Goal: Information Seeking & Learning: Learn about a topic

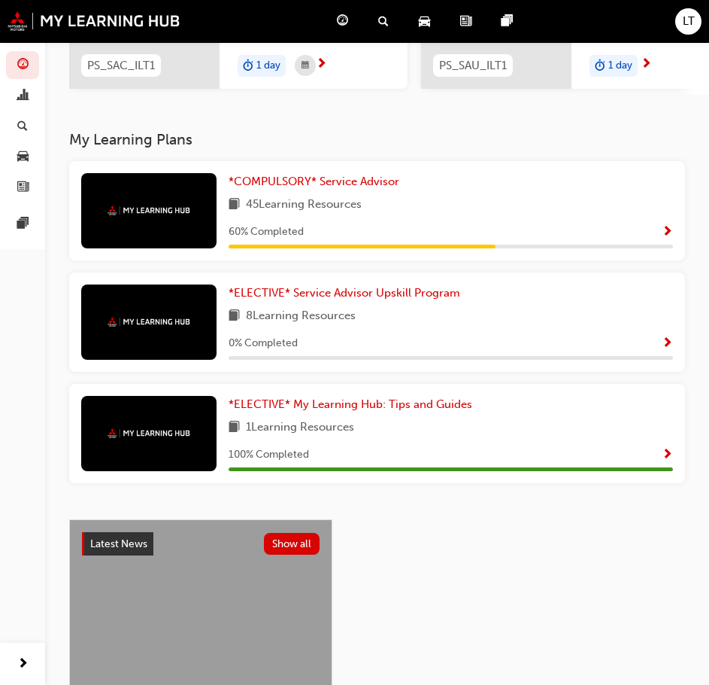
scroll to position [226, 0]
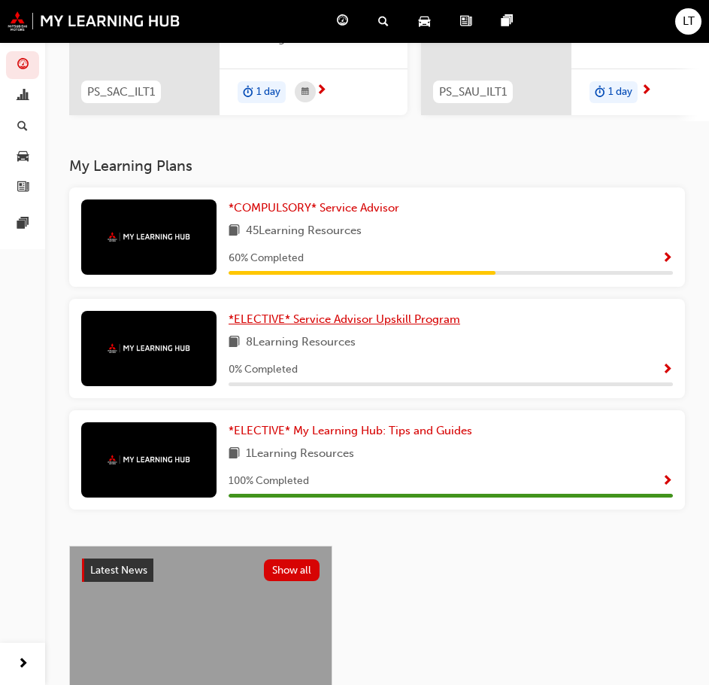
click at [335, 326] on span "*ELECTIVE* Service Advisor Upskill Program" at bounding box center [345, 319] width 232 height 14
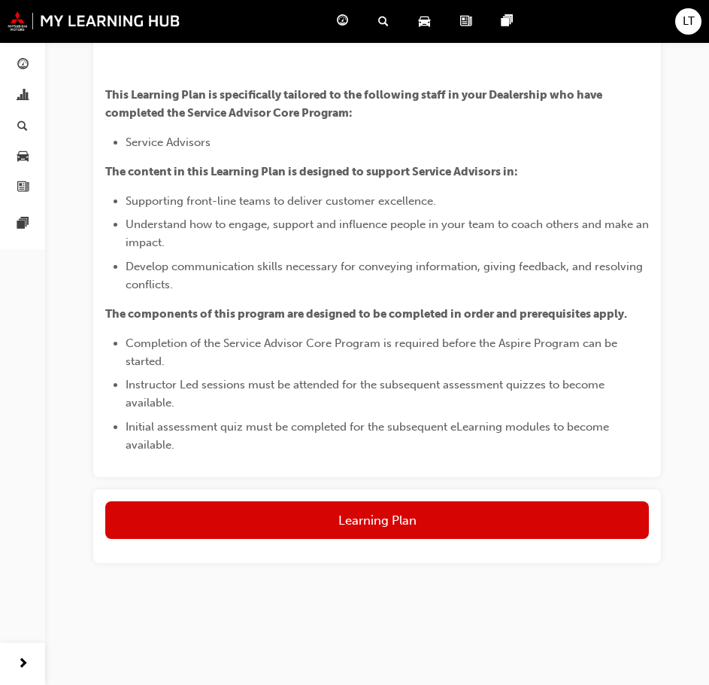
scroll to position [638, 0]
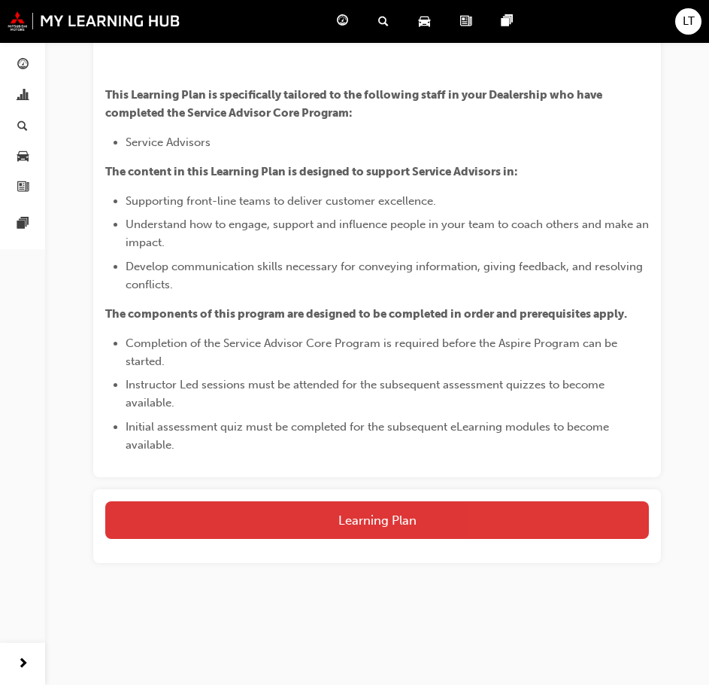
click at [358, 509] on button "Learning Plan" at bounding box center [377, 520] width 544 height 38
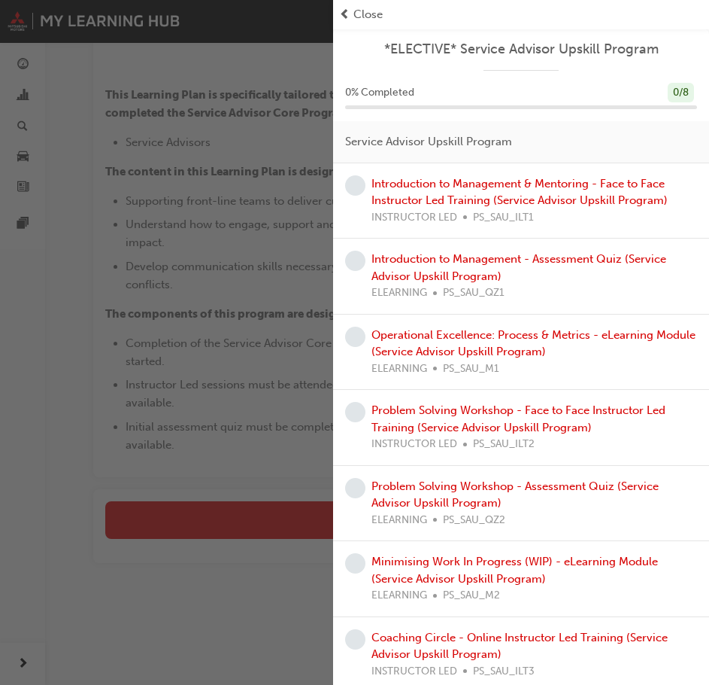
click at [280, 262] on div "button" at bounding box center [166, 342] width 333 height 685
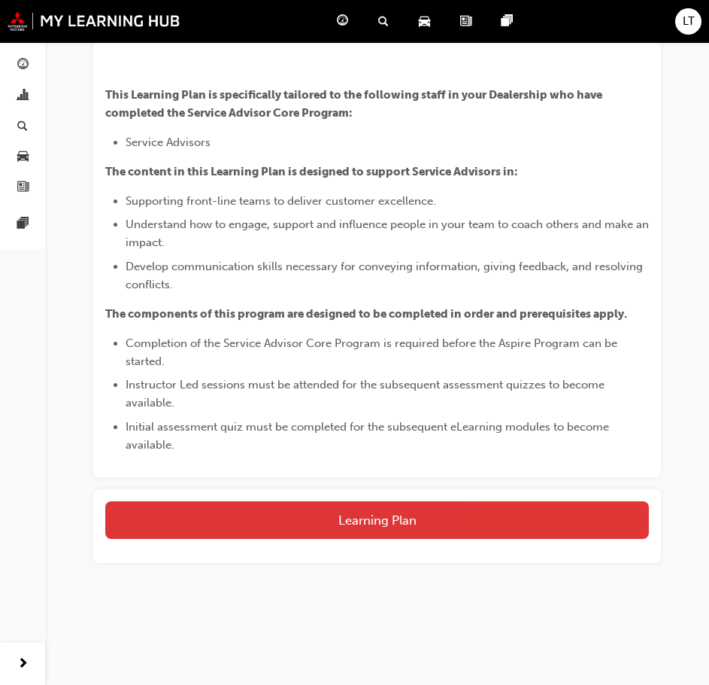
click at [363, 511] on button "Learning Plan" at bounding box center [377, 520] width 544 height 38
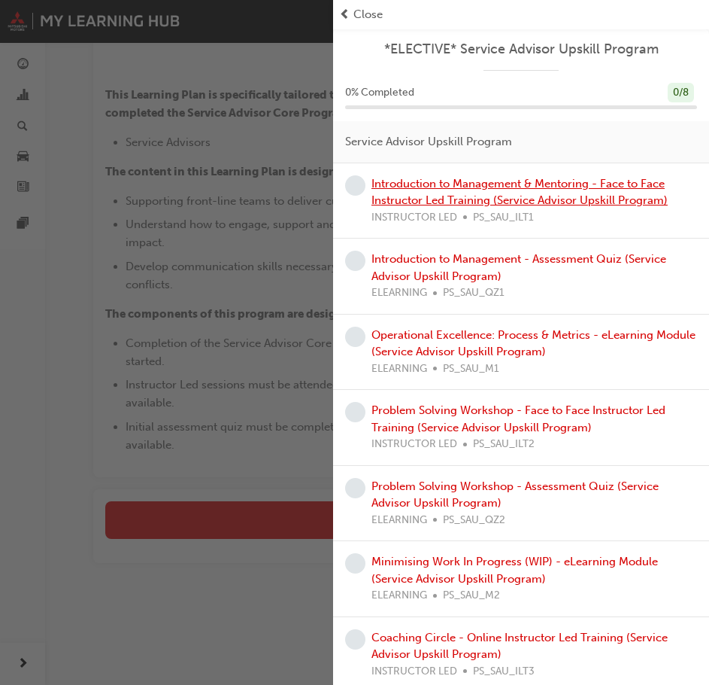
click at [427, 183] on link "Introduction to Management & Mentoring - Face to Face Instructor Led Training (…" at bounding box center [520, 192] width 296 height 31
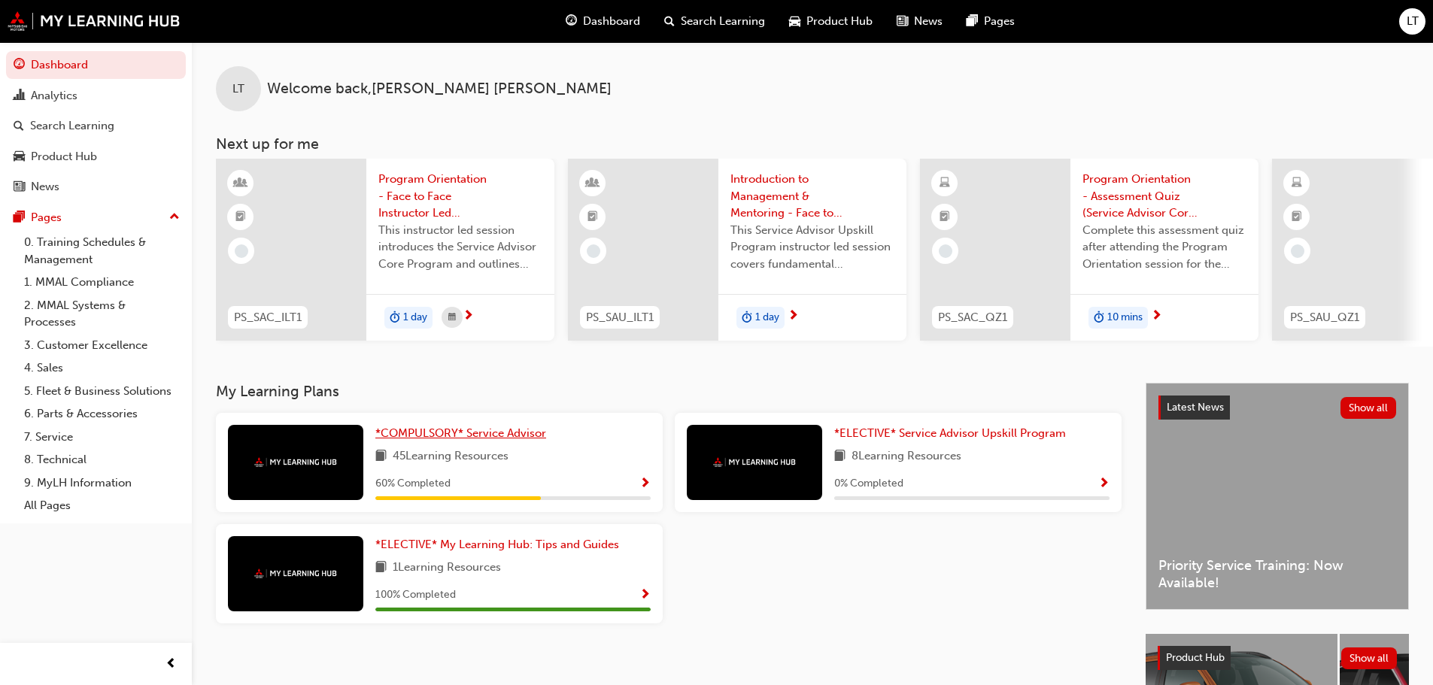
click at [524, 440] on span "*COMPULSORY* Service Advisor" at bounding box center [460, 434] width 171 height 14
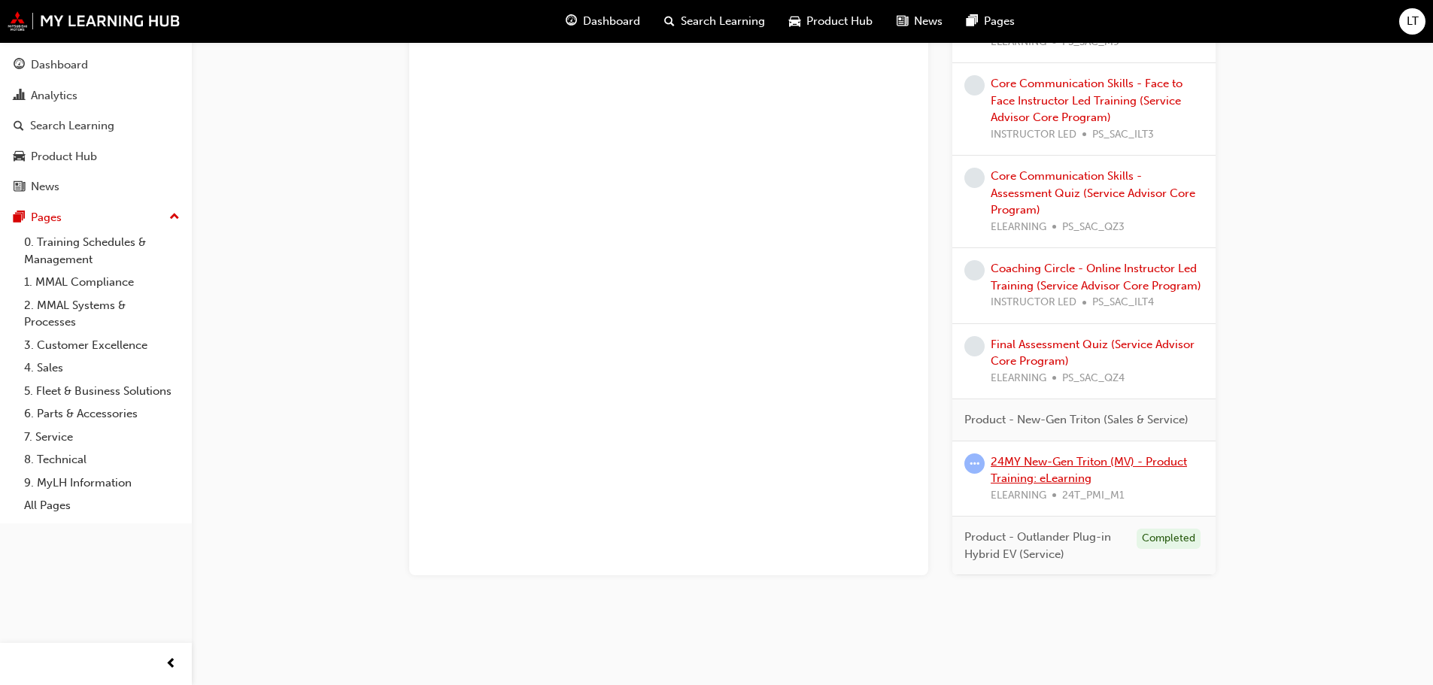
click at [720, 463] on link "24MY New-Gen Triton (MV) - Product Training: eLearning" at bounding box center [1089, 470] width 196 height 31
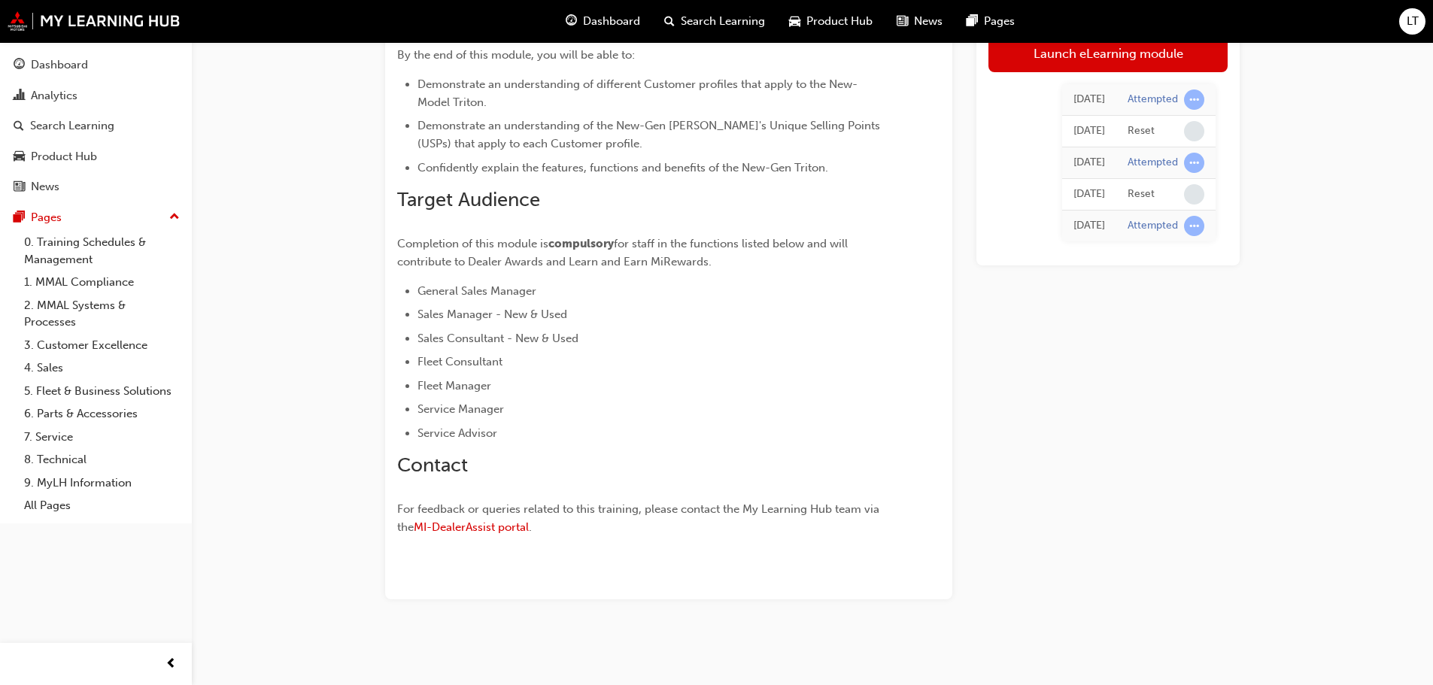
scroll to position [47, 0]
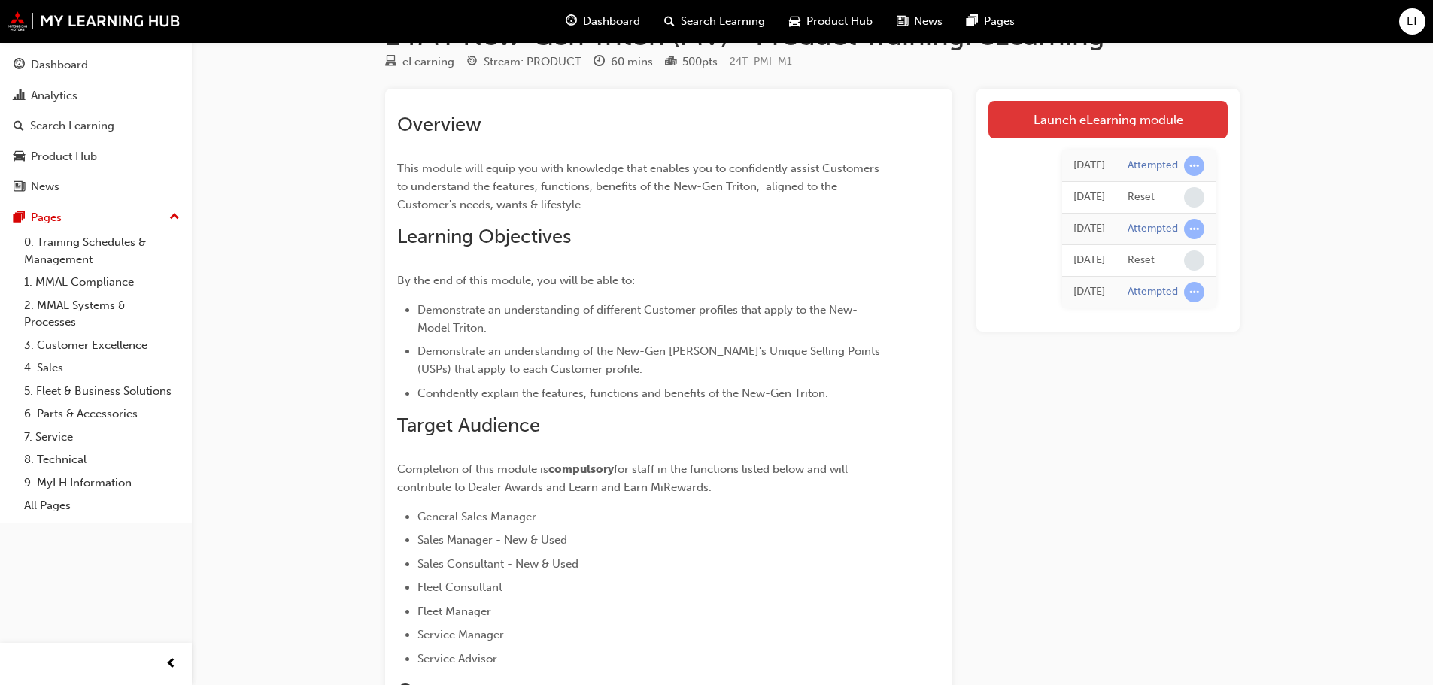
click at [720, 133] on link "Launch eLearning module" at bounding box center [1107, 120] width 239 height 38
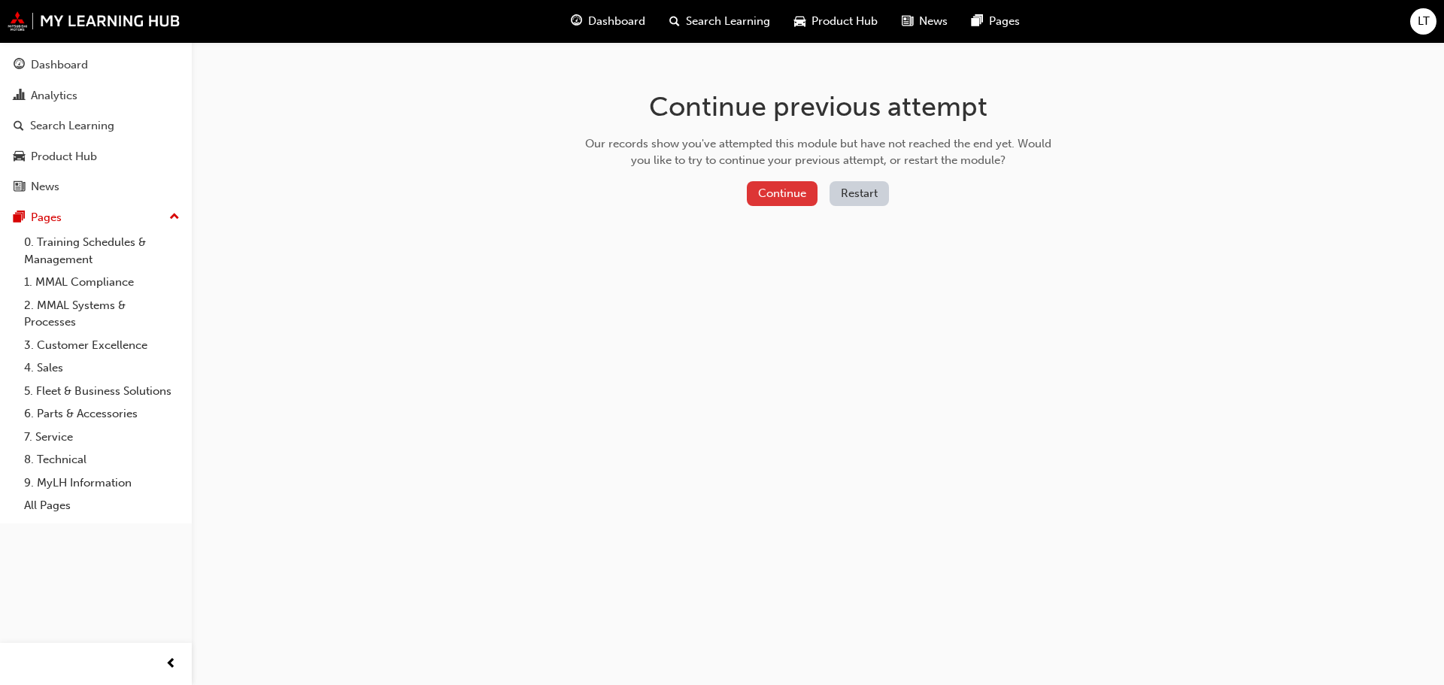
click at [720, 186] on button "Continue" at bounding box center [782, 193] width 71 height 25
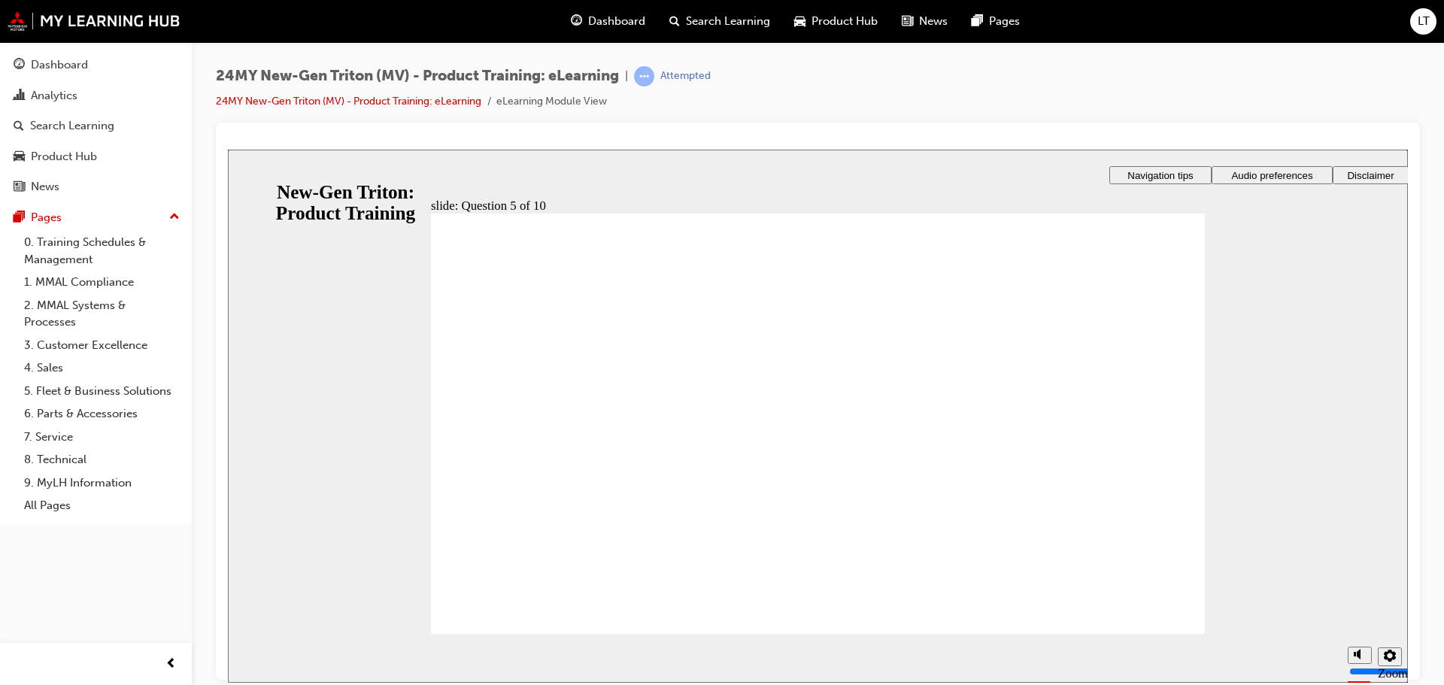
click at [720, 408] on div at bounding box center [818, 401] width 1204 height 557
click at [720, 81] on div "24MY New-Gen Triton (MV) - Product Training: eLearning | Attempted 24MY New-Gen…" at bounding box center [818, 94] width 1204 height 56
click at [433, 100] on link "24MY New-Gen Triton (MV) - Product Training: eLearning" at bounding box center [349, 101] width 266 height 13
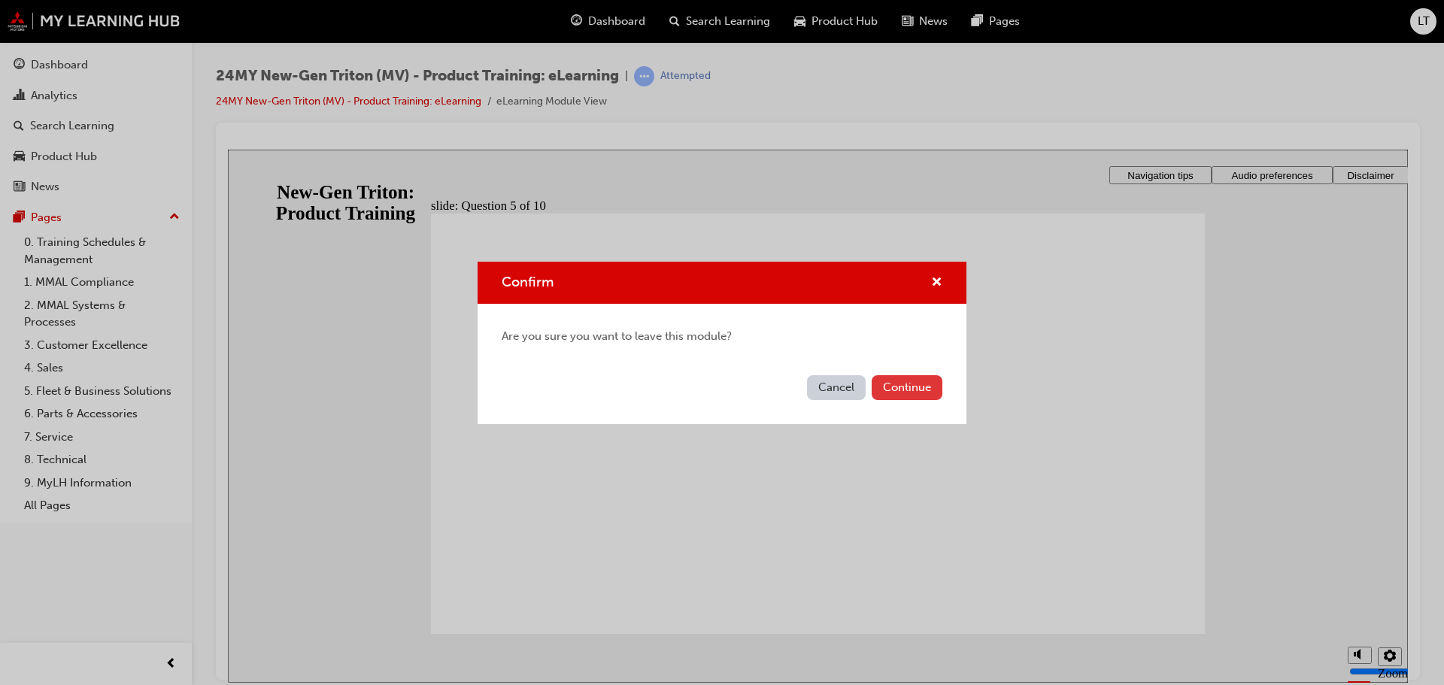
click at [720, 385] on button "Continue" at bounding box center [907, 387] width 71 height 25
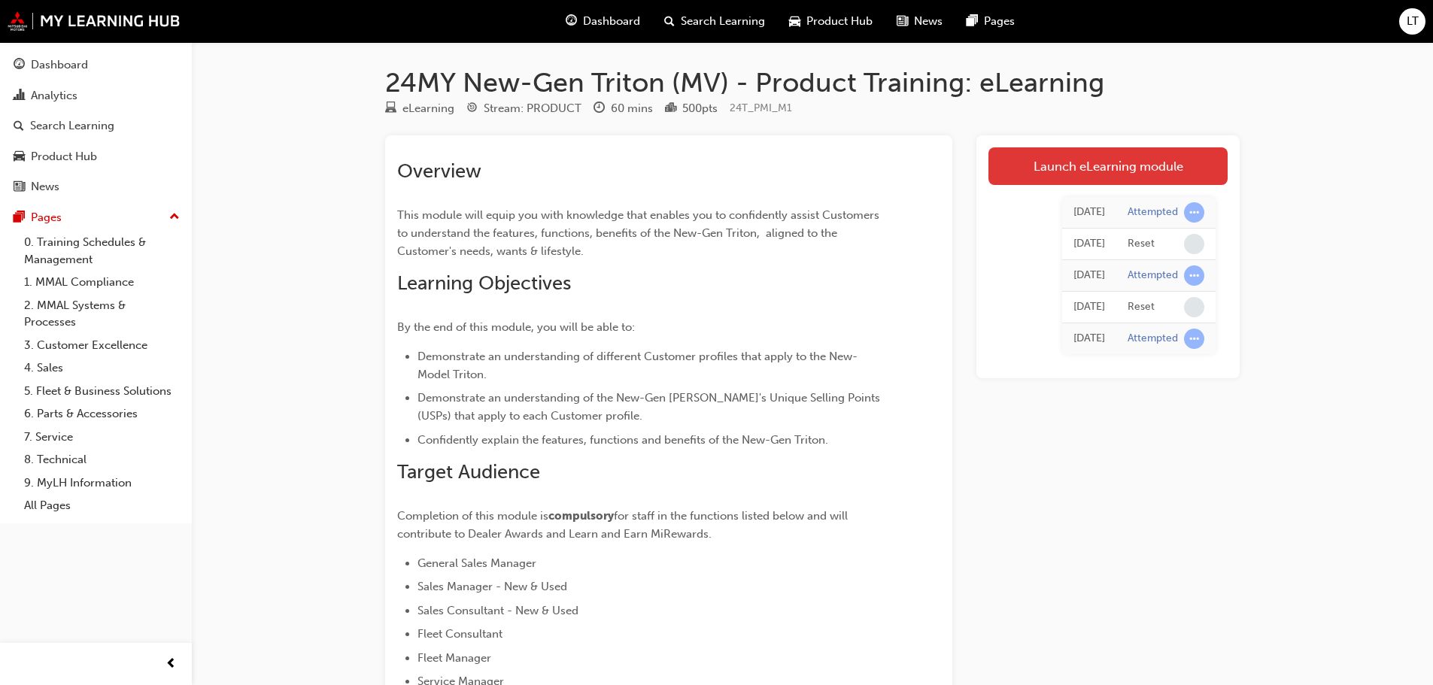
click at [720, 157] on link "Launch eLearning module" at bounding box center [1107, 166] width 239 height 38
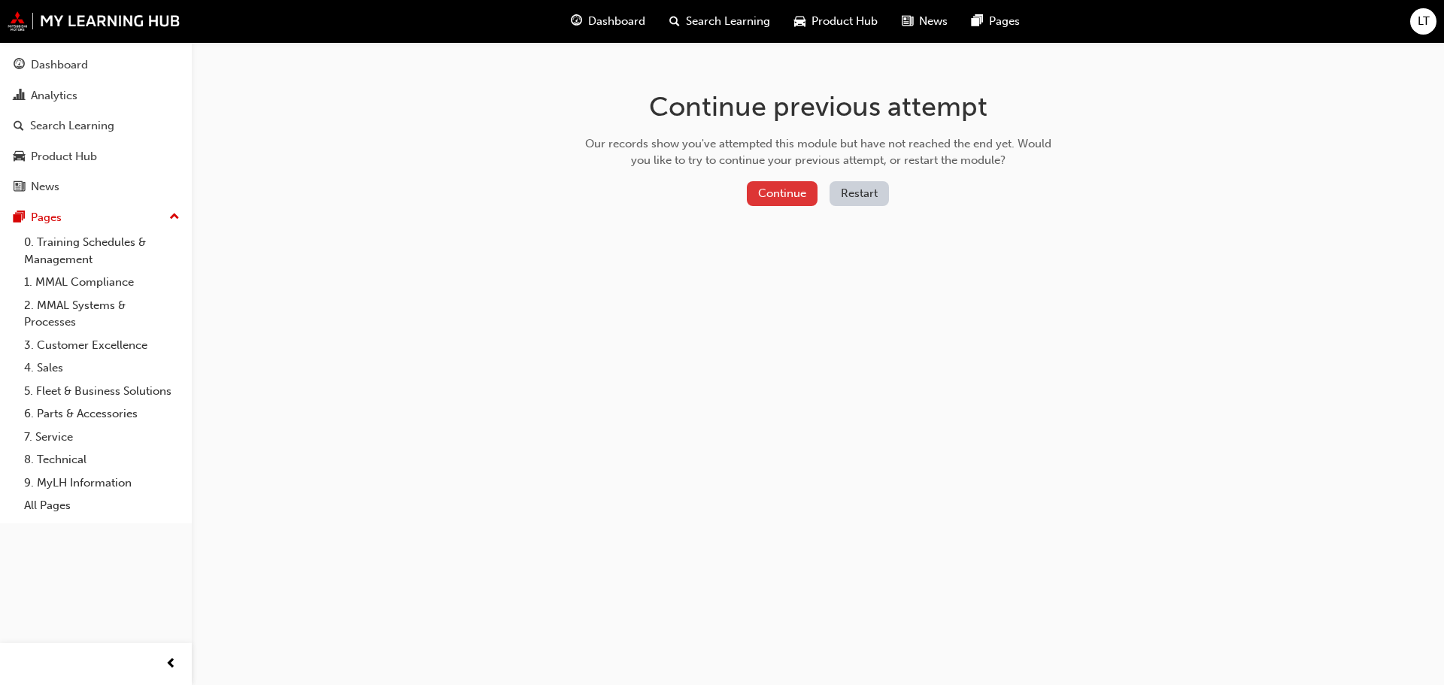
click at [720, 197] on button "Continue" at bounding box center [782, 193] width 71 height 25
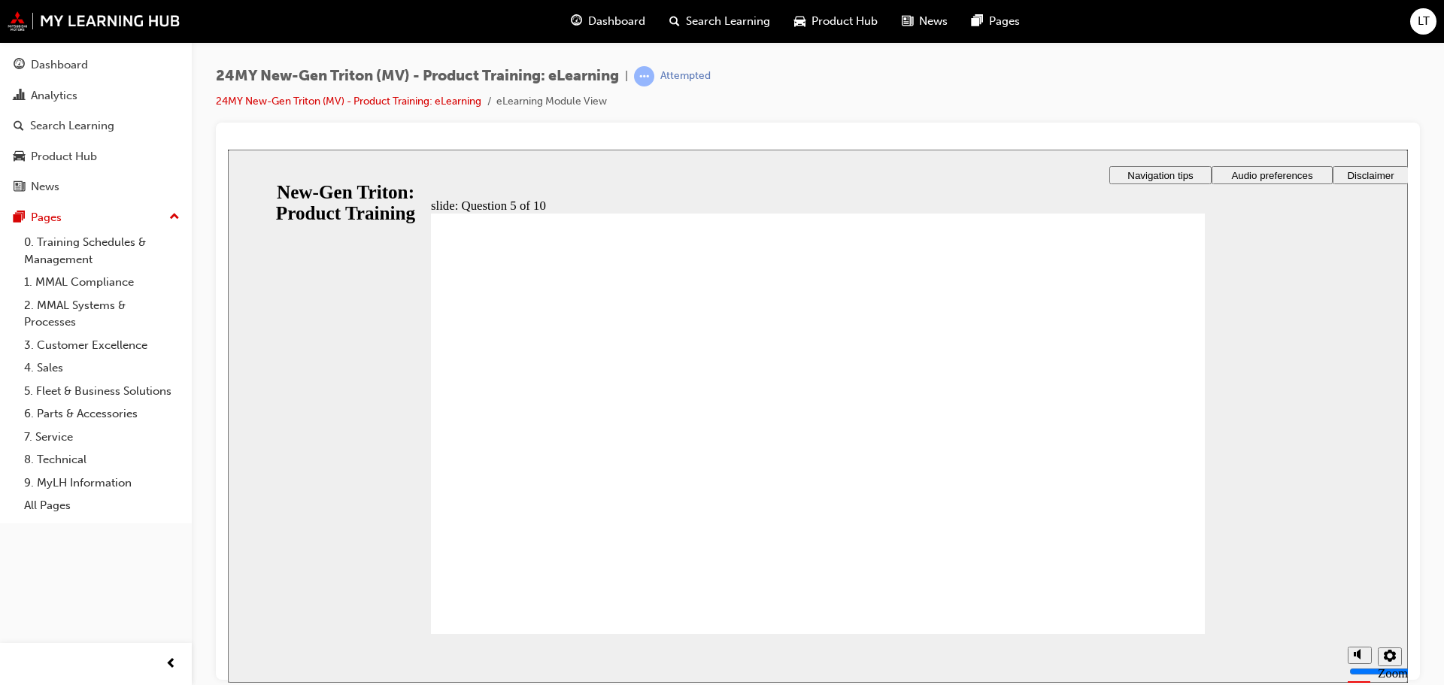
checkbox input "true"
drag, startPoint x: 512, startPoint y: 371, endPoint x: 510, endPoint y: 386, distance: 15.1
checkbox input "true"
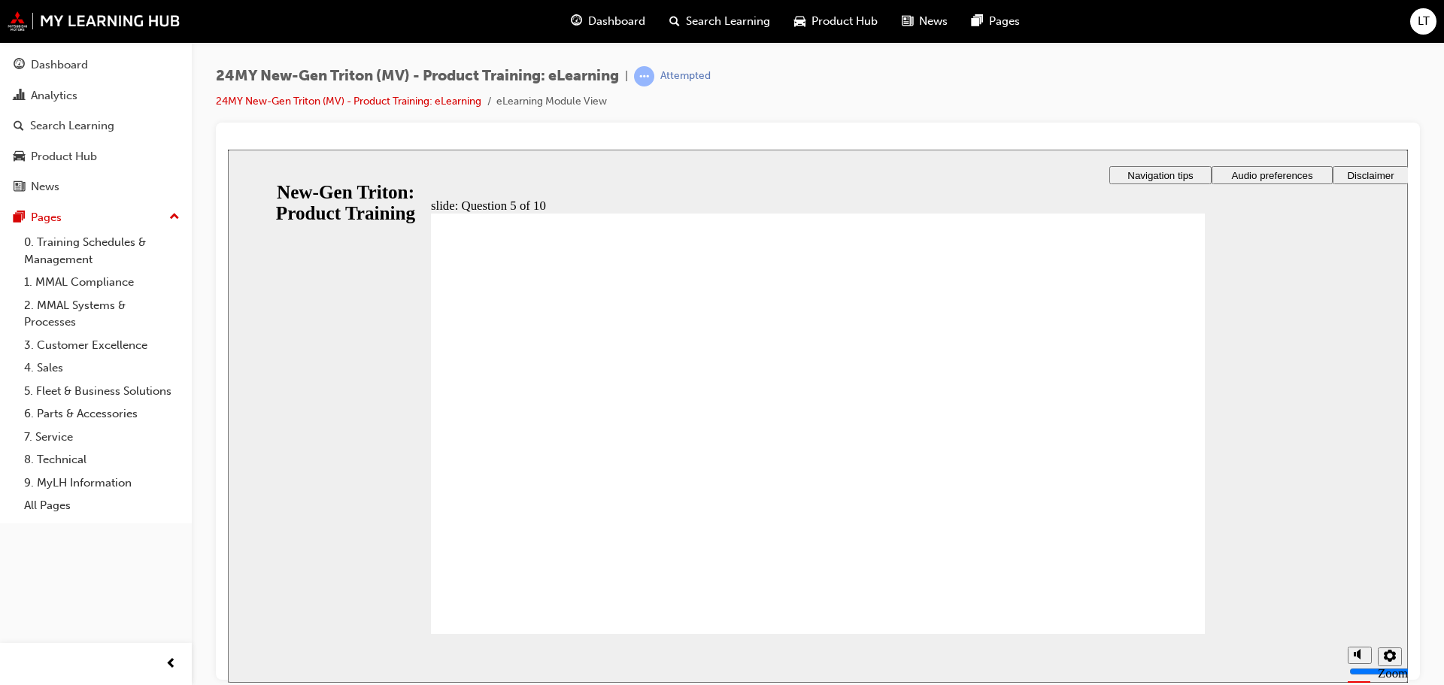
radio input "true"
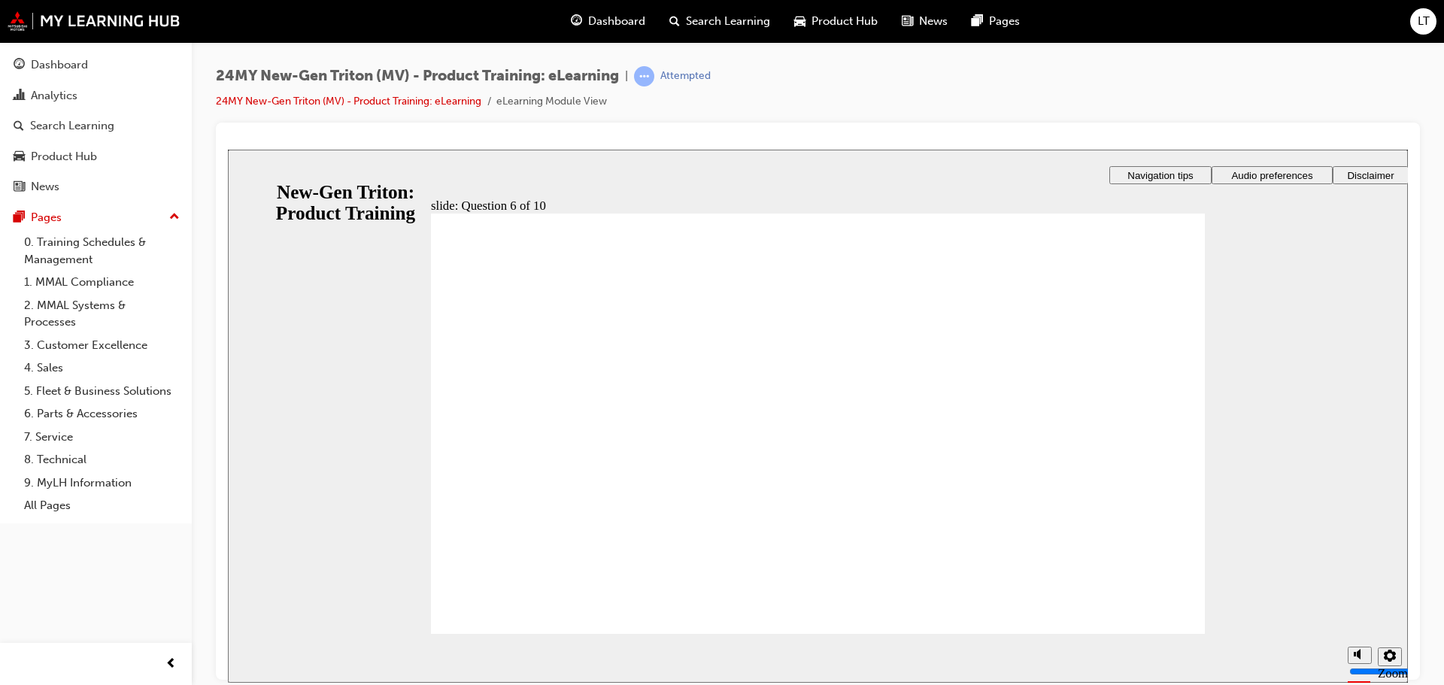
drag, startPoint x: 867, startPoint y: 527, endPoint x: 648, endPoint y: 488, distance: 221.6
radio input "true"
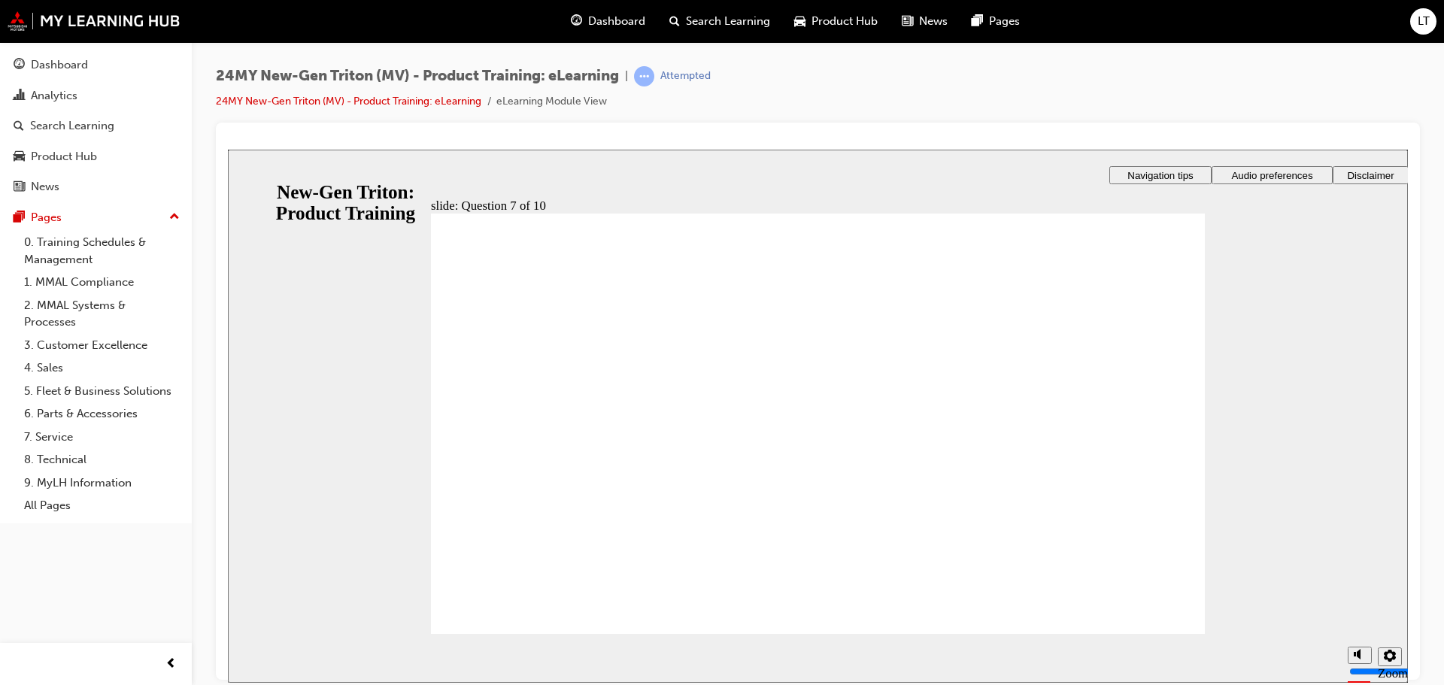
checkbox input "true"
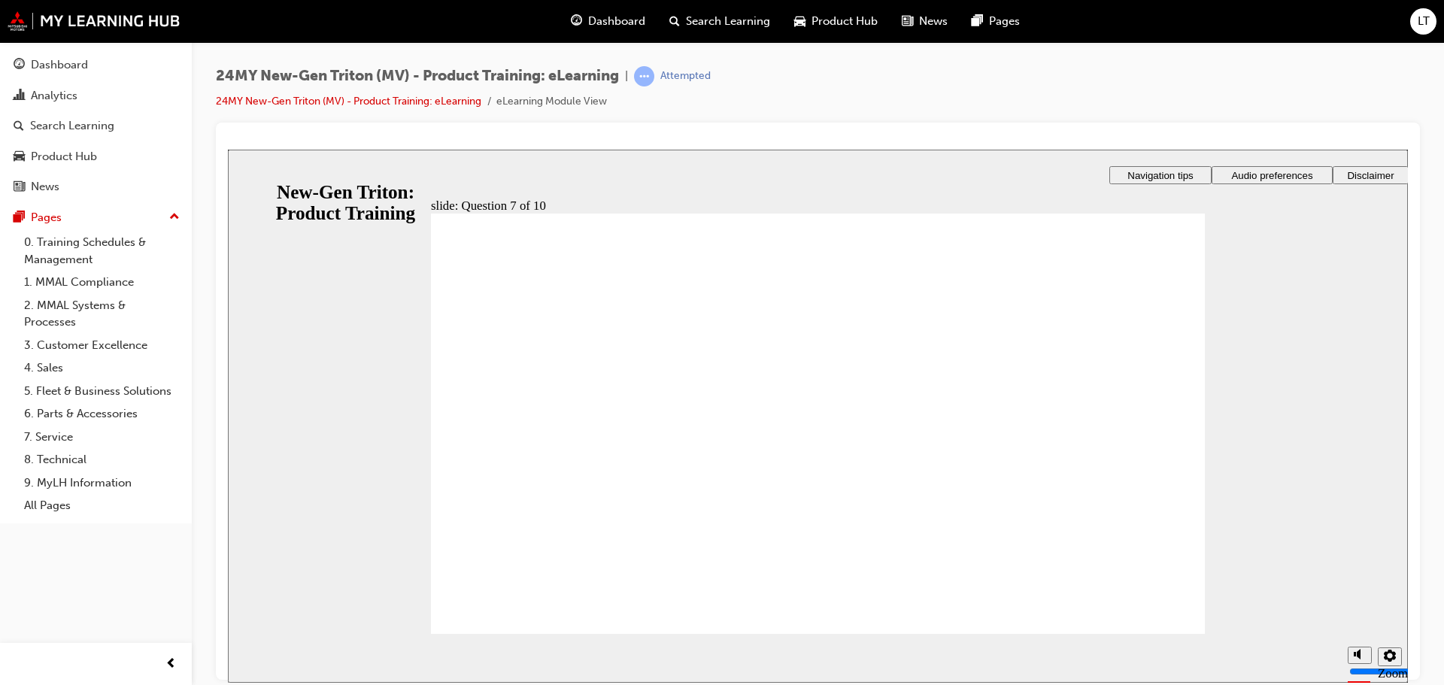
radio input "false"
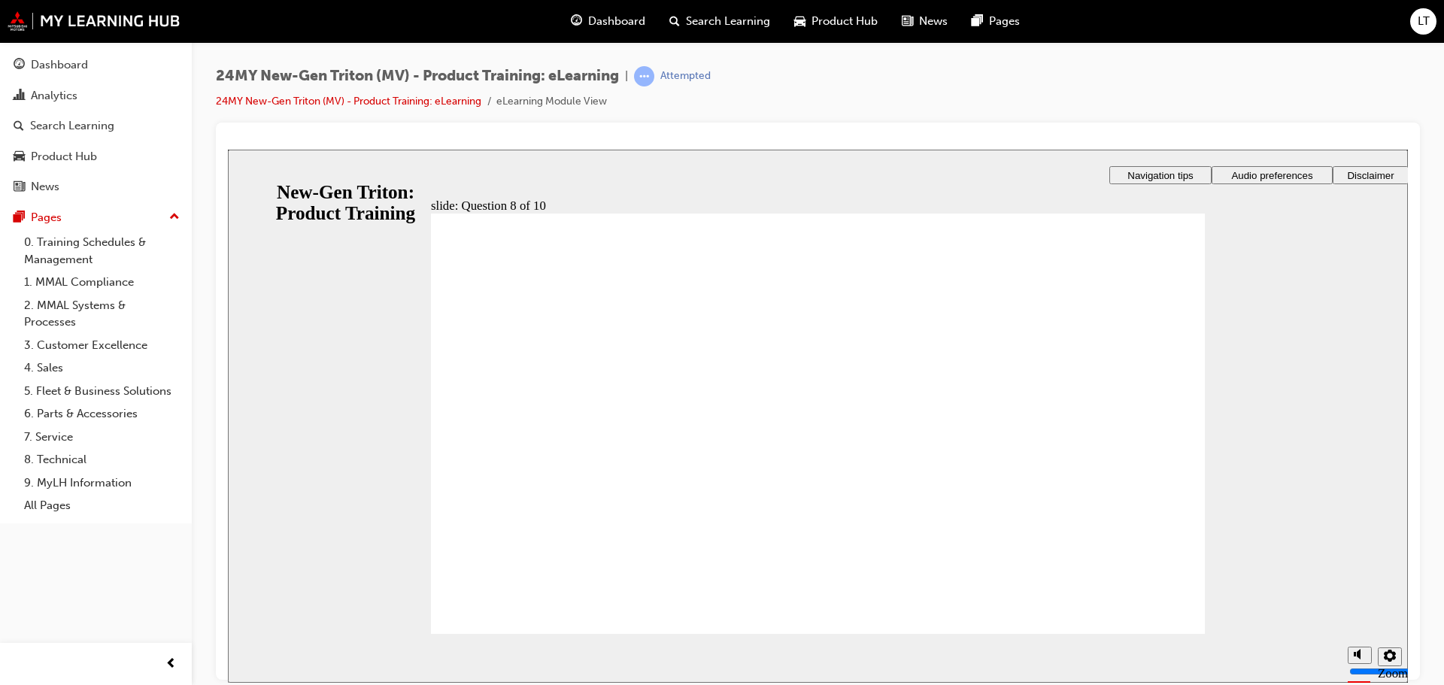
radio input "true"
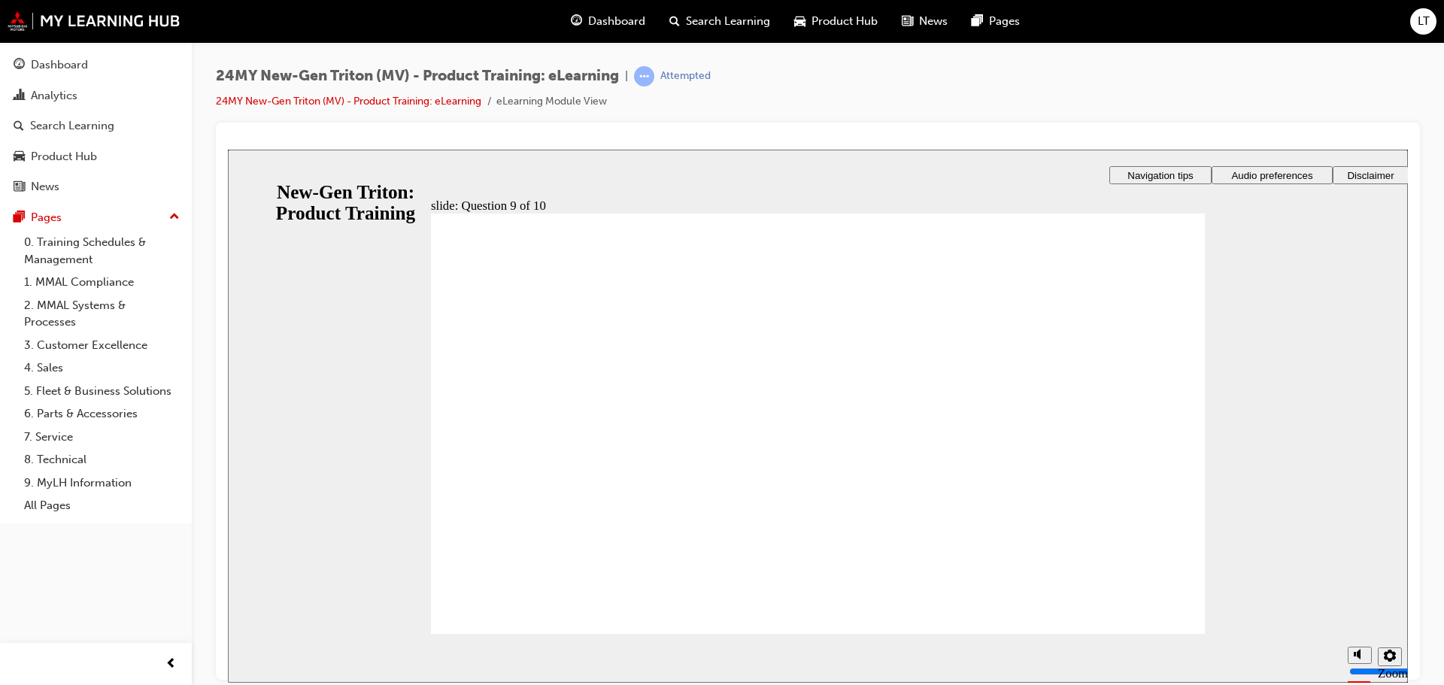
drag, startPoint x: 839, startPoint y: 528, endPoint x: 1190, endPoint y: 566, distance: 352.6
radio input "true"
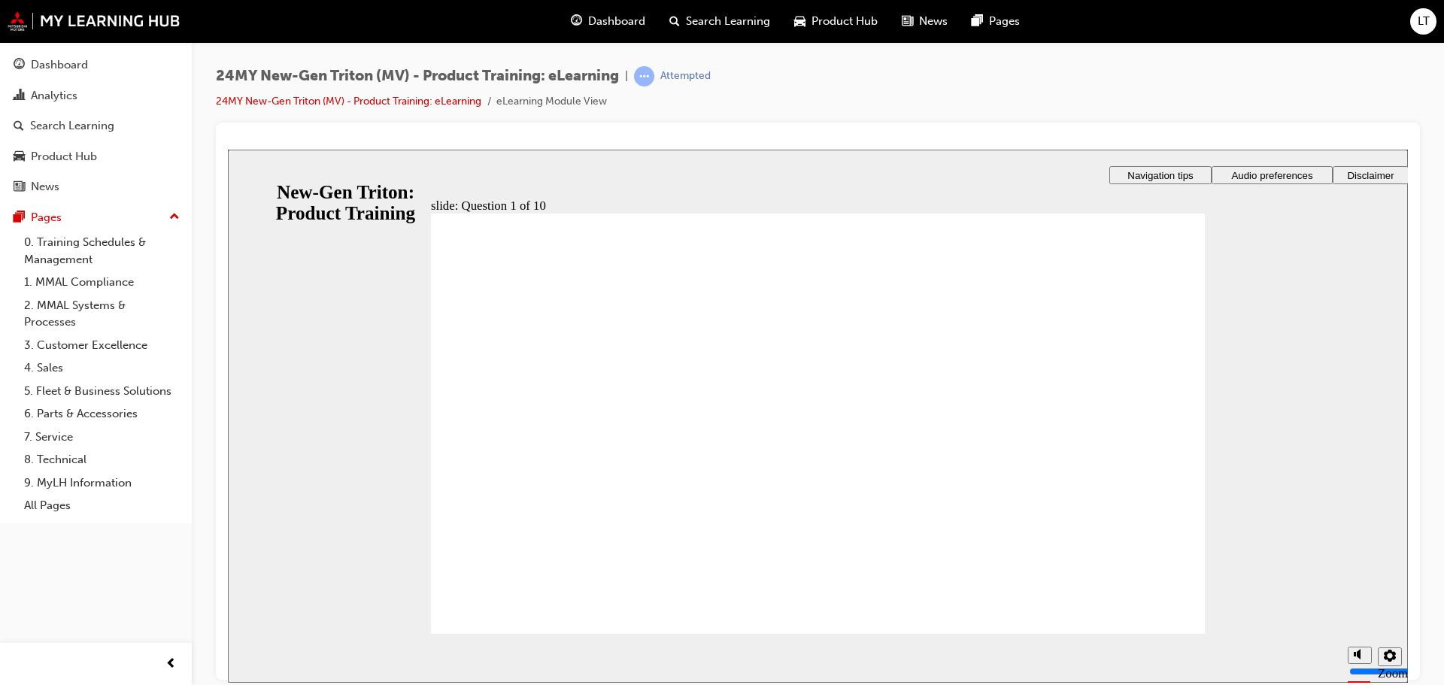
checkbox input "true"
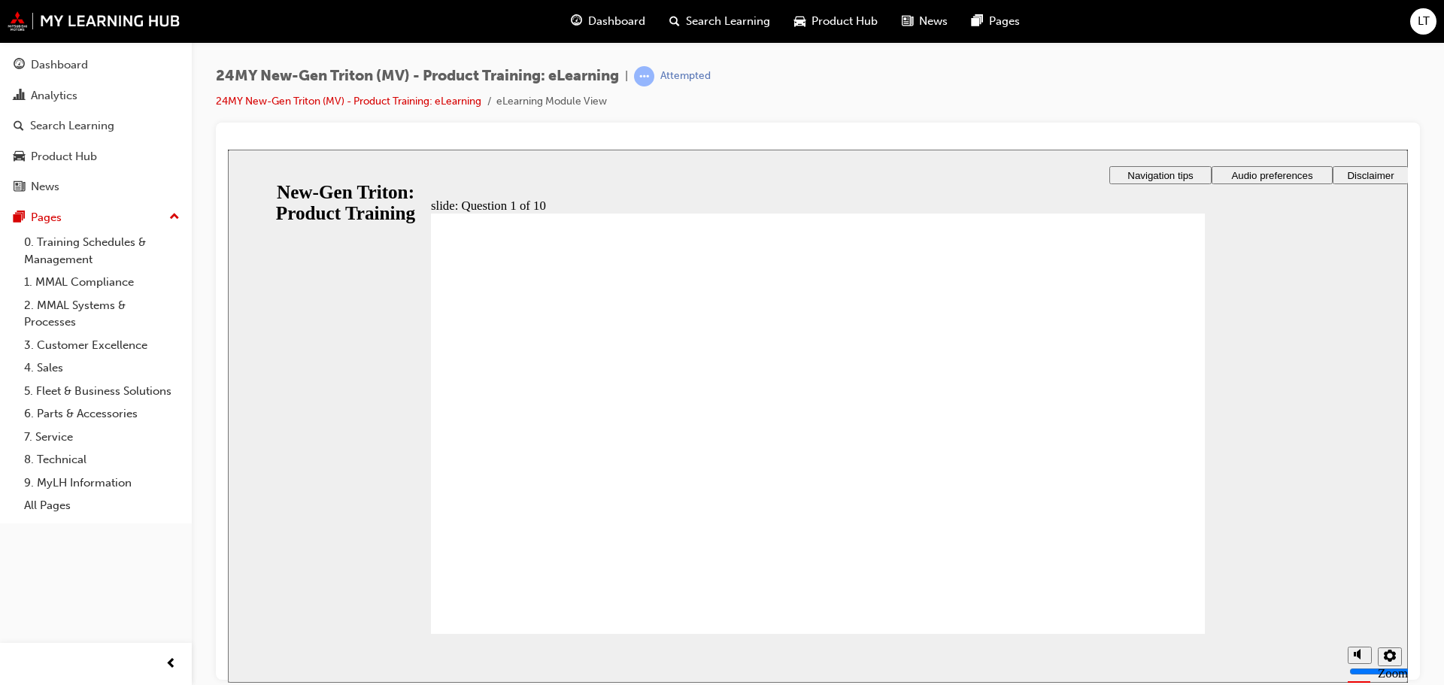
radio input "true"
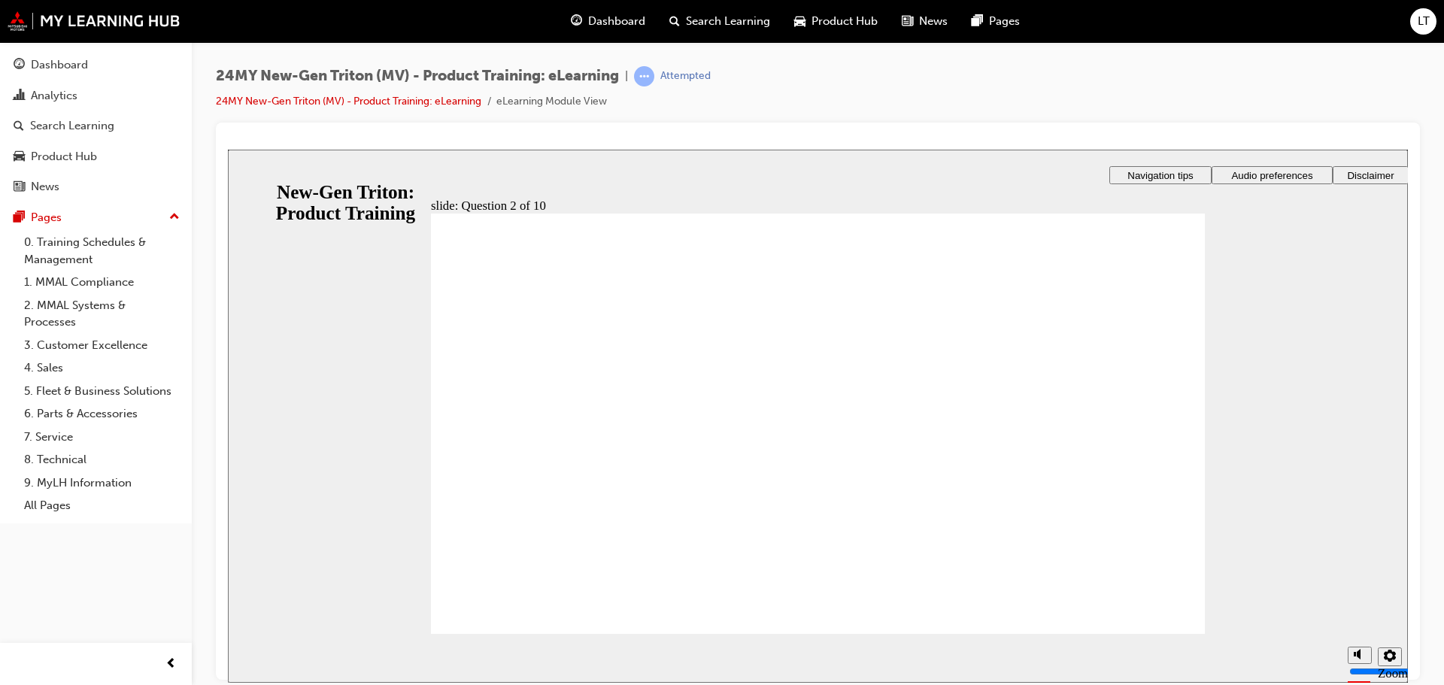
checkbox input "true"
drag, startPoint x: 597, startPoint y: 430, endPoint x: 588, endPoint y: 454, distance: 25.5
checkbox input "true"
